Goal: Information Seeking & Learning: Learn about a topic

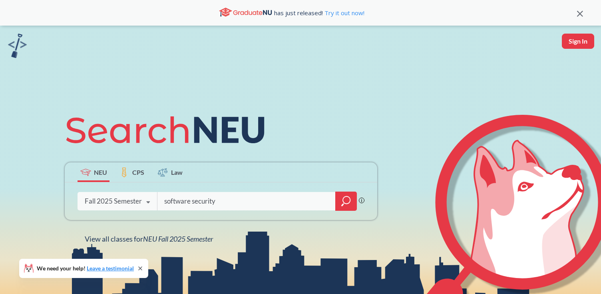
type input "software security"
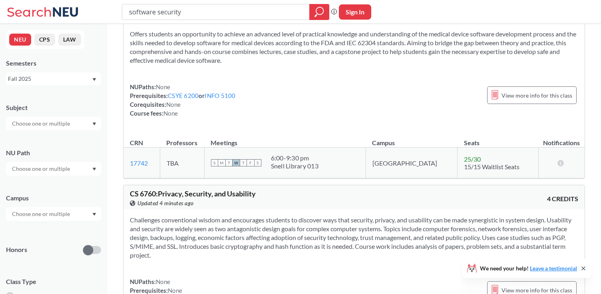
scroll to position [4358, 0]
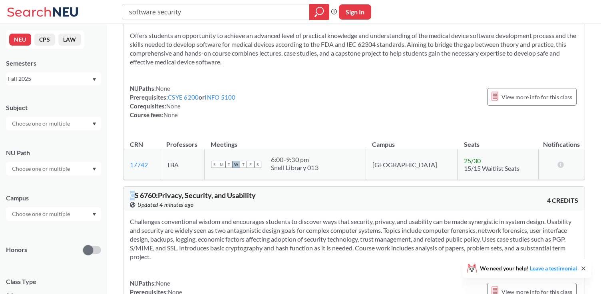
drag, startPoint x: 130, startPoint y: 136, endPoint x: 141, endPoint y: 137, distance: 11.6
click at [136, 187] on div "CS 6760 : Privacy, Security, and Usability View this course on Banner. Updated …" at bounding box center [354, 199] width 461 height 24
drag, startPoint x: 156, startPoint y: 136, endPoint x: 130, endPoint y: 134, distance: 25.7
click at [130, 191] on span "CS 6760 : Privacy, Security, and Usability" at bounding box center [193, 195] width 126 height 9
copy span "CS 6760"
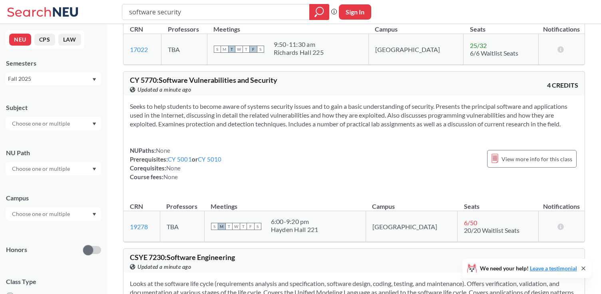
scroll to position [320, 0]
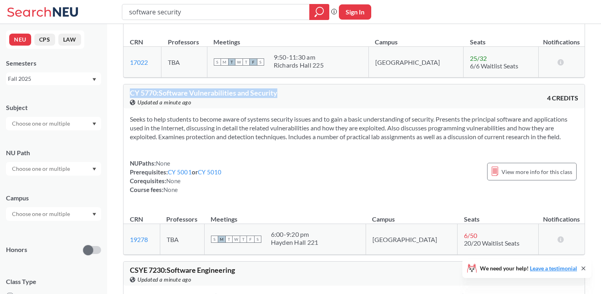
drag, startPoint x: 130, startPoint y: 95, endPoint x: 283, endPoint y: 94, distance: 153.9
click at [283, 94] on div "CY 5770 : Software Vulnerabilities and Security View this course on Banner. Upd…" at bounding box center [242, 98] width 224 height 18
copy span "CY 5770 : Software Vulnerabilities and Security"
click at [305, 160] on div "NUPaths: None Prerequisites: CY 5001 or CY 5010 Corequisites: None Course fees:…" at bounding box center [354, 176] width 449 height 35
